Goal: Task Accomplishment & Management: Use online tool/utility

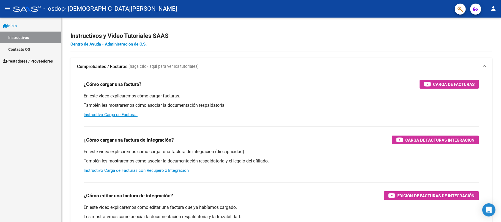
click at [31, 63] on span "Prestadores / Proveedores" at bounding box center [28, 61] width 50 height 6
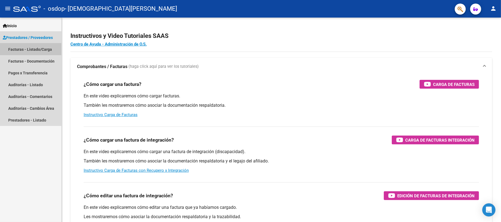
click at [26, 49] on link "Facturas - Listado/Carga" at bounding box center [30, 49] width 61 height 12
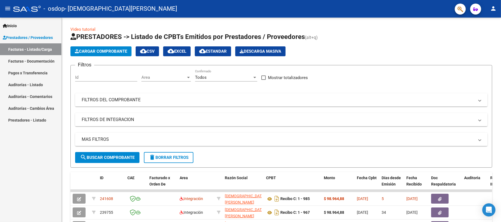
drag, startPoint x: 500, startPoint y: 54, endPoint x: 500, endPoint y: 80, distance: 26.4
click at [500, 80] on div at bounding box center [500, 111] width 0 height 222
click at [500, 83] on div at bounding box center [500, 111] width 0 height 222
drag, startPoint x: 500, startPoint y: 88, endPoint x: 500, endPoint y: 118, distance: 29.7
click at [500, 118] on div at bounding box center [500, 111] width 0 height 222
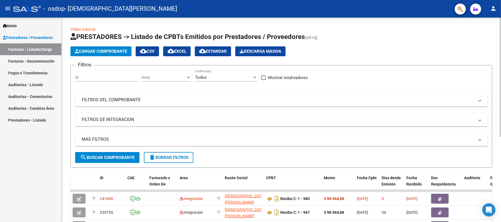
drag, startPoint x: 500, startPoint y: 118, endPoint x: 499, endPoint y: 144, distance: 25.6
click at [499, 144] on html "menu - osdop - [PERSON_NAME] person Inicio Instructivos Contacto OS Prestadores…" at bounding box center [250, 111] width 501 height 222
click at [499, 144] on div "Video tutorial PRESTADORES -> Listado de CPBTs Emitidos por Prestadores / Prove…" at bounding box center [281, 191] width 439 height 346
click at [500, 144] on div at bounding box center [500, 111] width 0 height 222
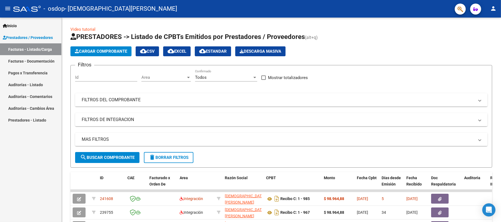
drag, startPoint x: 500, startPoint y: 130, endPoint x: 500, endPoint y: 137, distance: 7.1
click at [500, 137] on div at bounding box center [500, 111] width 0 height 222
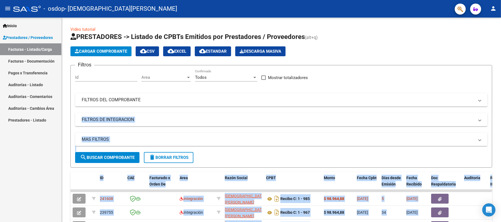
drag, startPoint x: 498, startPoint y: 106, endPoint x: 500, endPoint y: 174, distance: 68.0
click at [500, 174] on html "menu - osdop - [PERSON_NAME] person Inicio Instructivos Contacto OS Prestadores…" at bounding box center [250, 111] width 501 height 222
click at [500, 174] on div at bounding box center [500, 111] width 0 height 222
drag, startPoint x: 500, startPoint y: 136, endPoint x: 500, endPoint y: 154, distance: 18.4
click at [500, 154] on div at bounding box center [500, 111] width 0 height 222
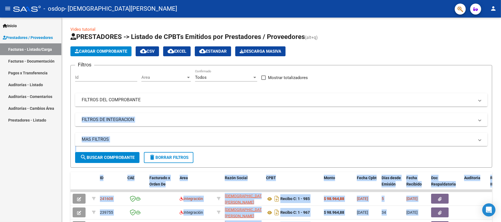
drag, startPoint x: 500, startPoint y: 119, endPoint x: 500, endPoint y: 144, distance: 25.0
click at [500, 144] on div at bounding box center [500, 111] width 0 height 222
click at [499, 145] on div "Video tutorial PRESTADORES -> Listado de CPBTs Emitidos por Prestadores / Prove…" at bounding box center [281, 191] width 439 height 346
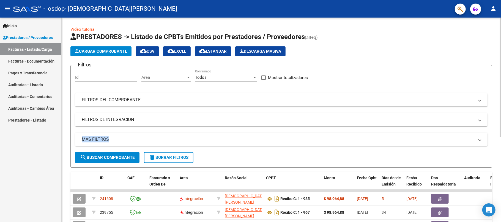
click at [499, 145] on div "Video tutorial PRESTADORES -> Listado de CPBTs Emitidos por Prestadores / Prove…" at bounding box center [281, 191] width 439 height 346
